Goal: Task Accomplishment & Management: Manage account settings

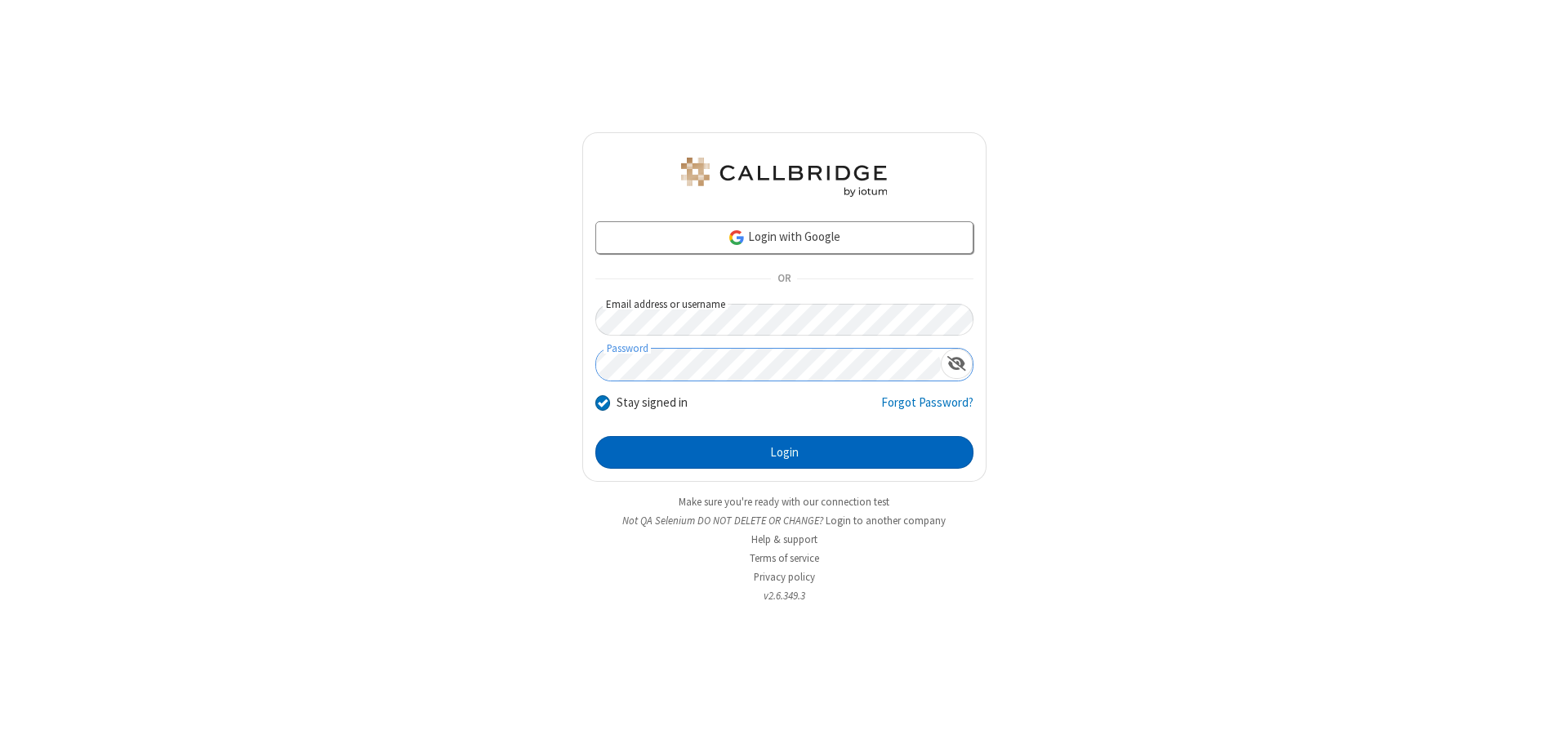
click at [784, 453] on button "Login" at bounding box center [784, 453] width 379 height 33
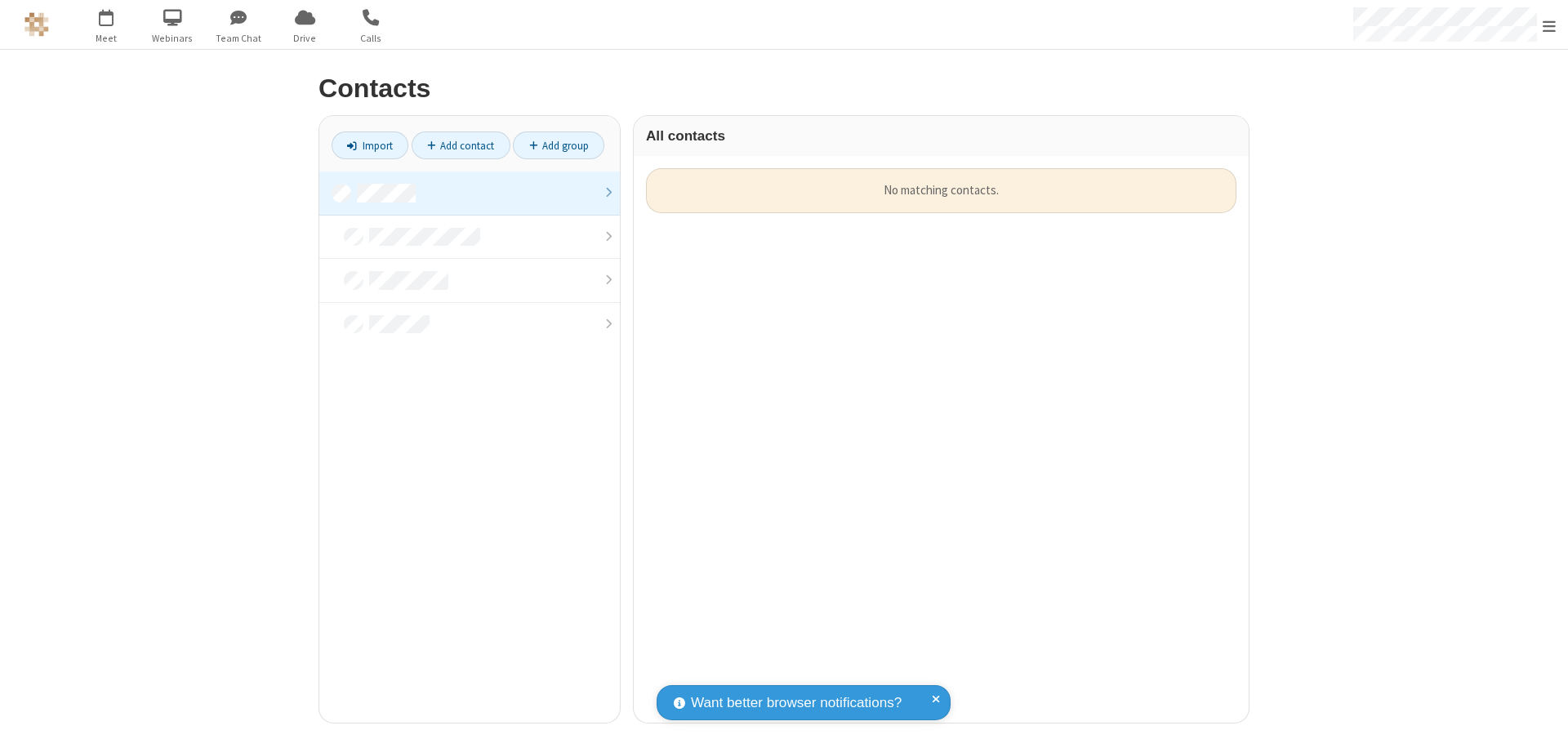
scroll to position [555, 603]
click at [470, 193] on link at bounding box center [469, 194] width 301 height 44
click at [461, 145] on link "Add contact" at bounding box center [461, 145] width 99 height 27
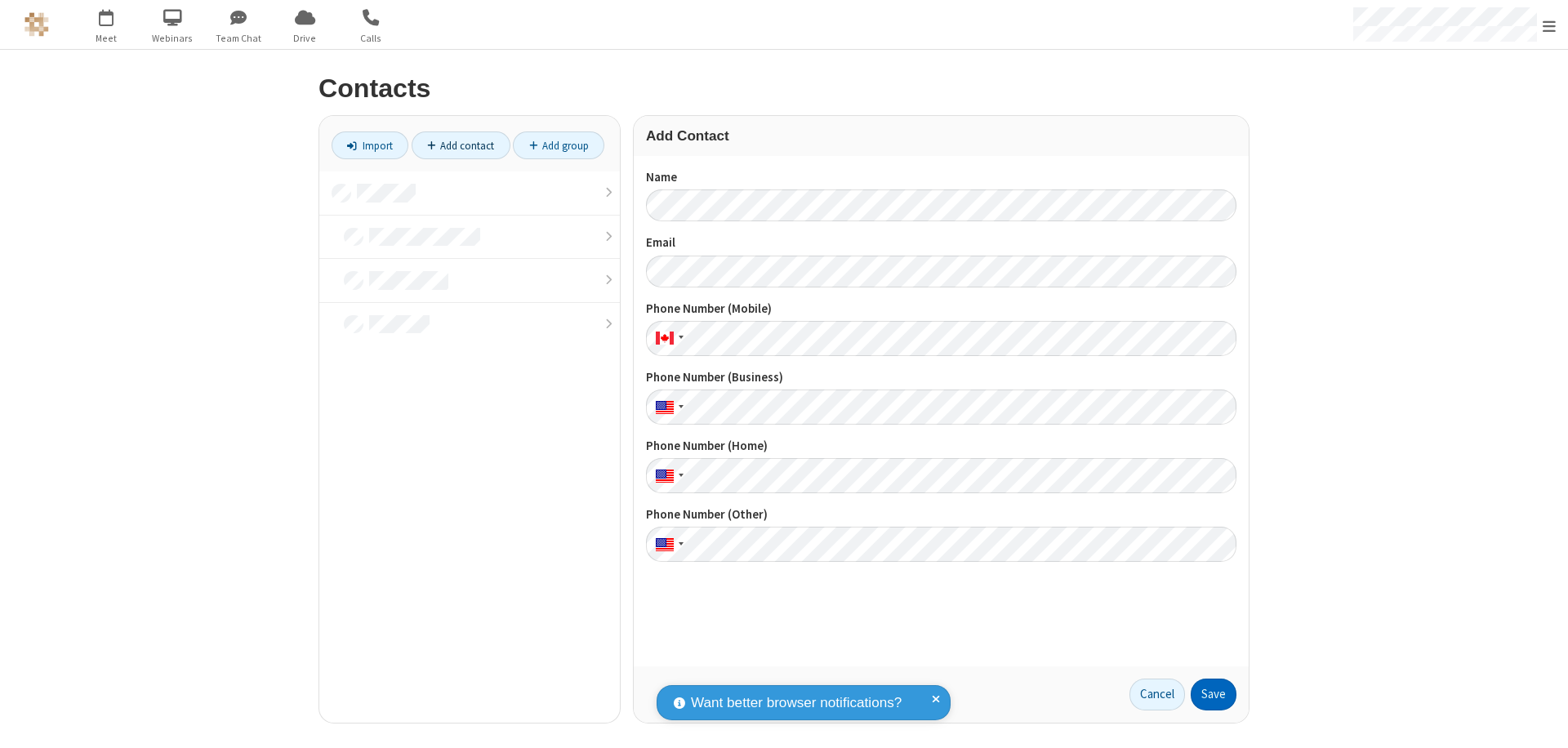
click at [1214, 694] on button "Save" at bounding box center [1214, 695] width 46 height 33
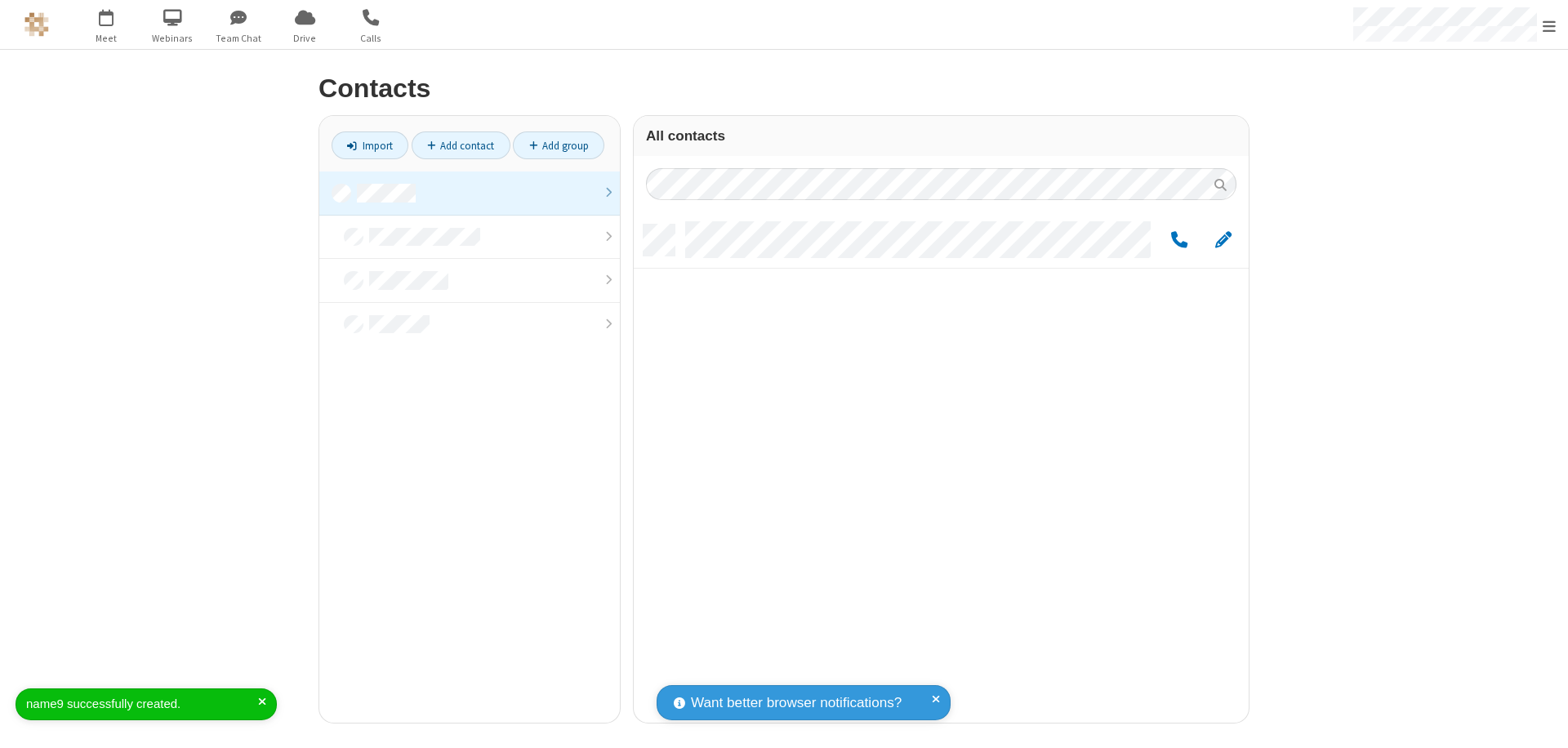
scroll to position [498, 603]
